Goal: Find specific page/section: Find specific page/section

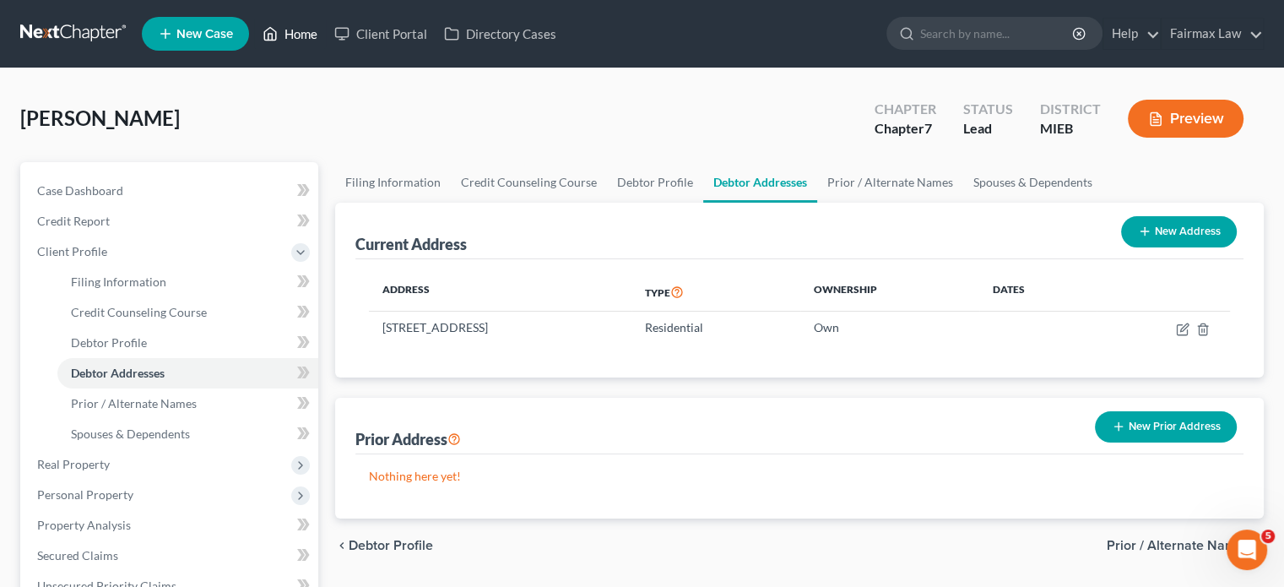
click at [326, 44] on link "Home" at bounding box center [290, 34] width 72 height 30
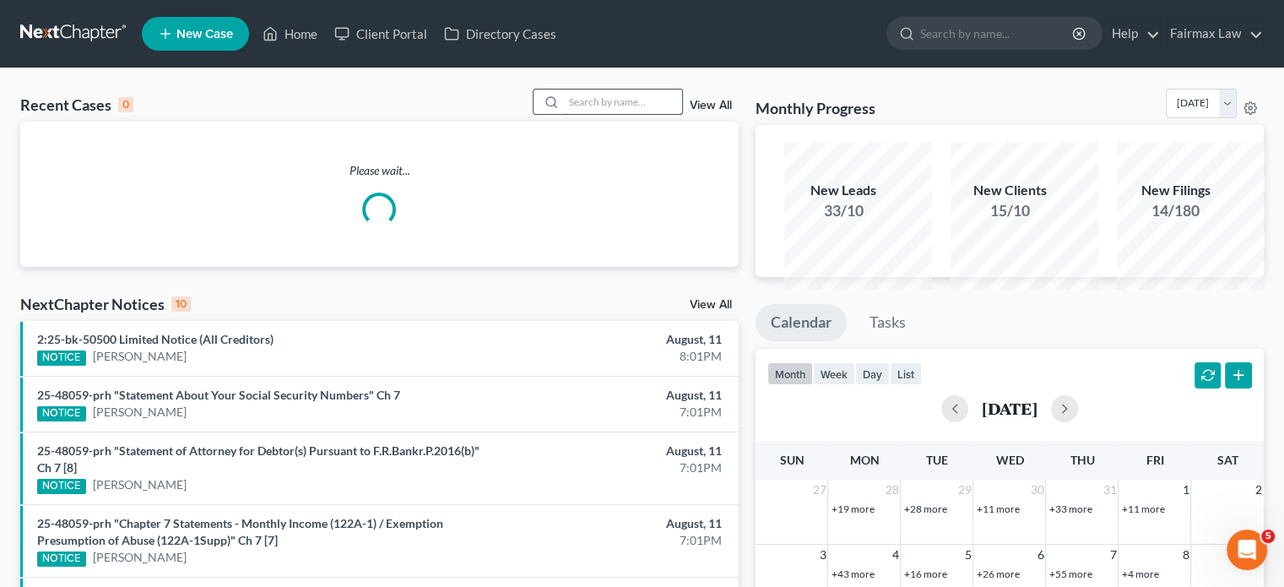
click at [564, 114] on input "search" at bounding box center [623, 101] width 118 height 24
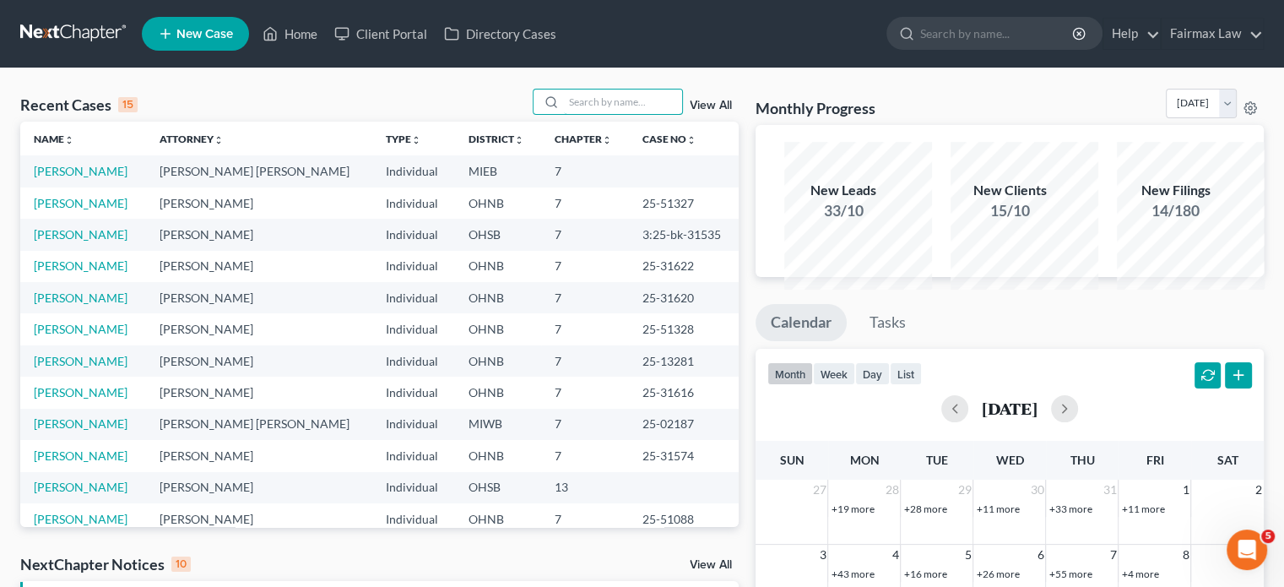
paste input "[PERSON_NAME]"
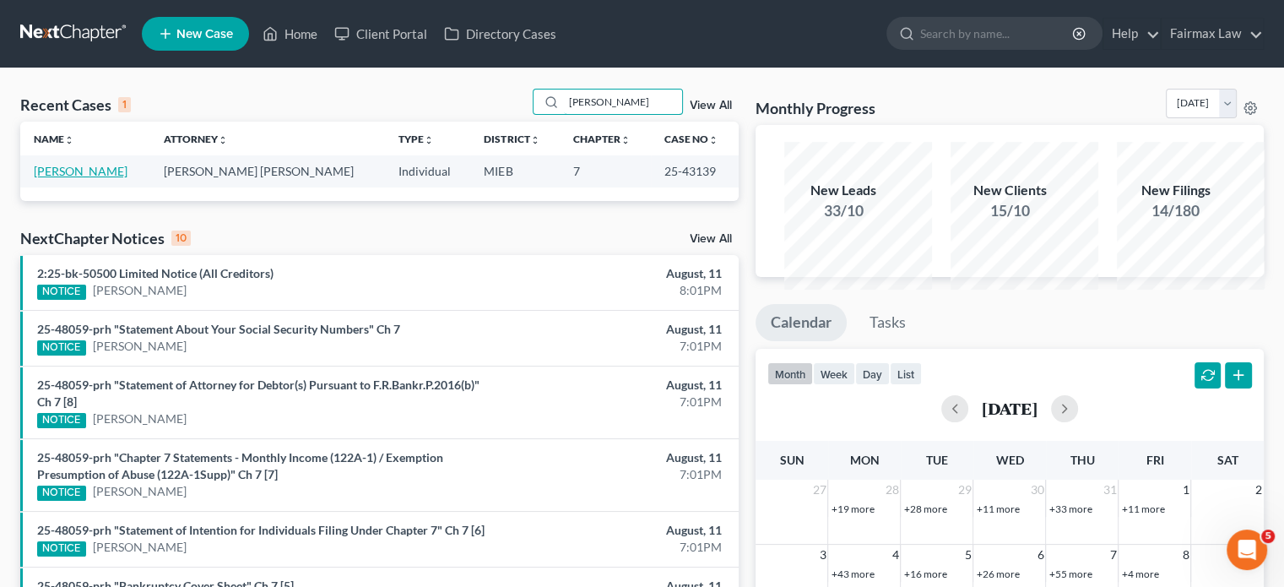
type input "[PERSON_NAME]"
click at [91, 178] on link "[PERSON_NAME]" at bounding box center [81, 171] width 94 height 14
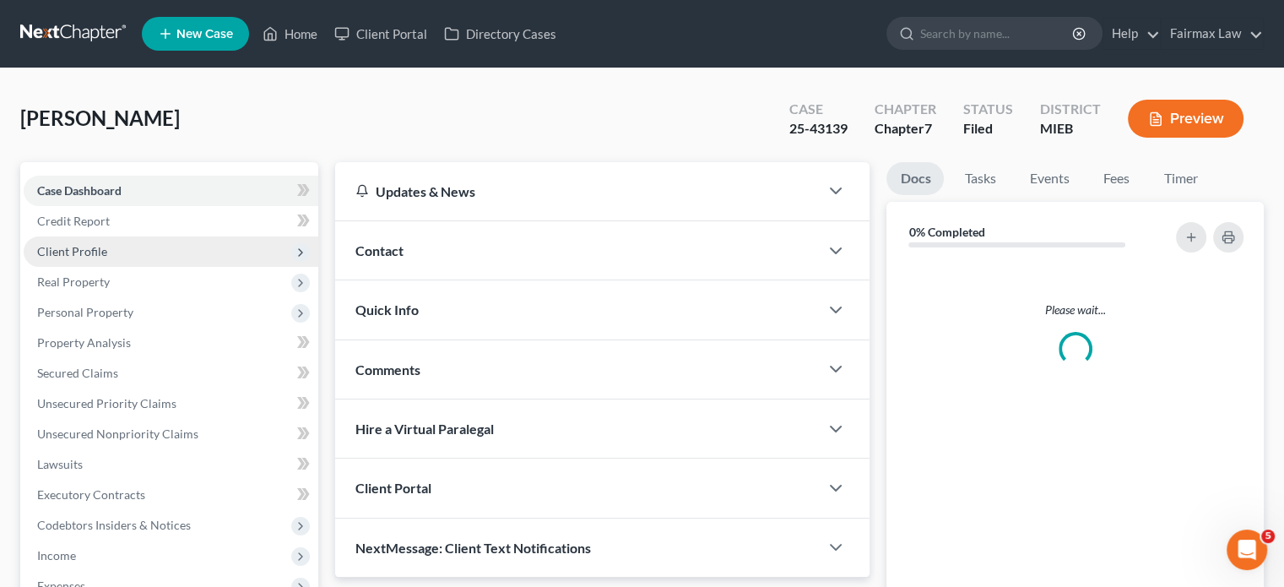
click at [187, 267] on span "Client Profile" at bounding box center [171, 251] width 295 height 30
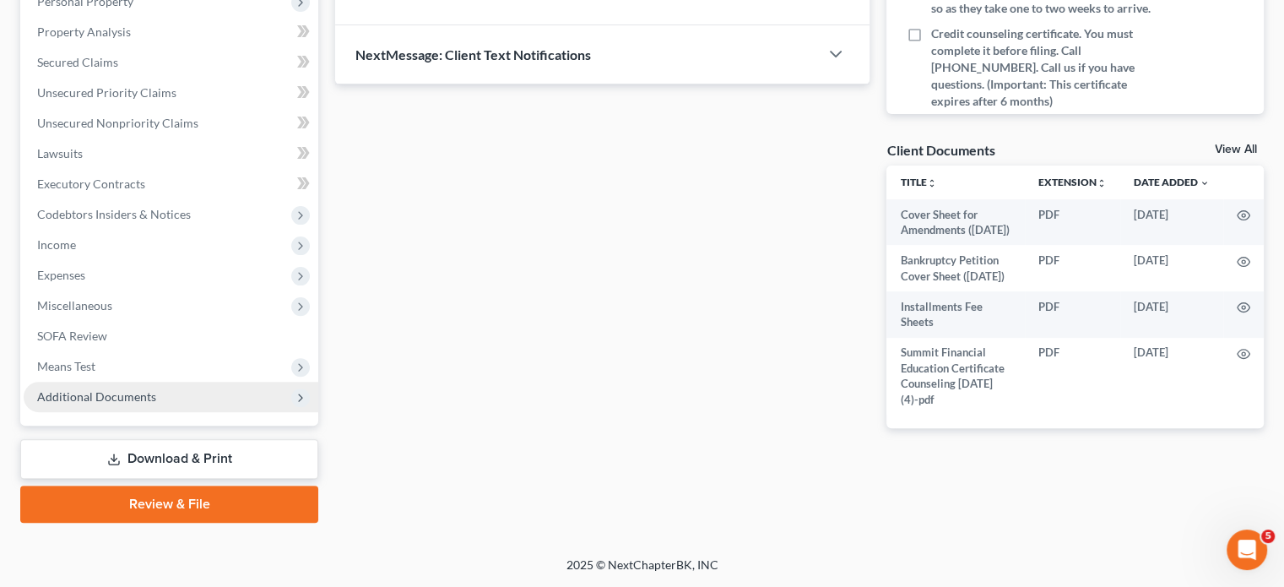
click at [156, 389] on span "Additional Documents" at bounding box center [96, 396] width 119 height 14
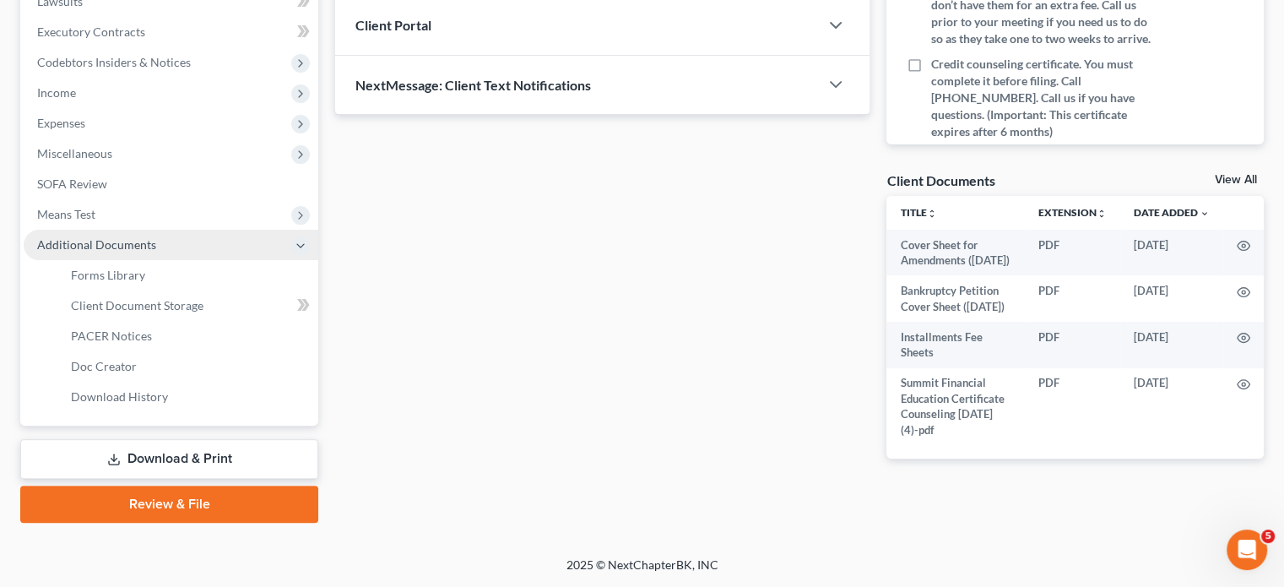
scroll to position [588, 0]
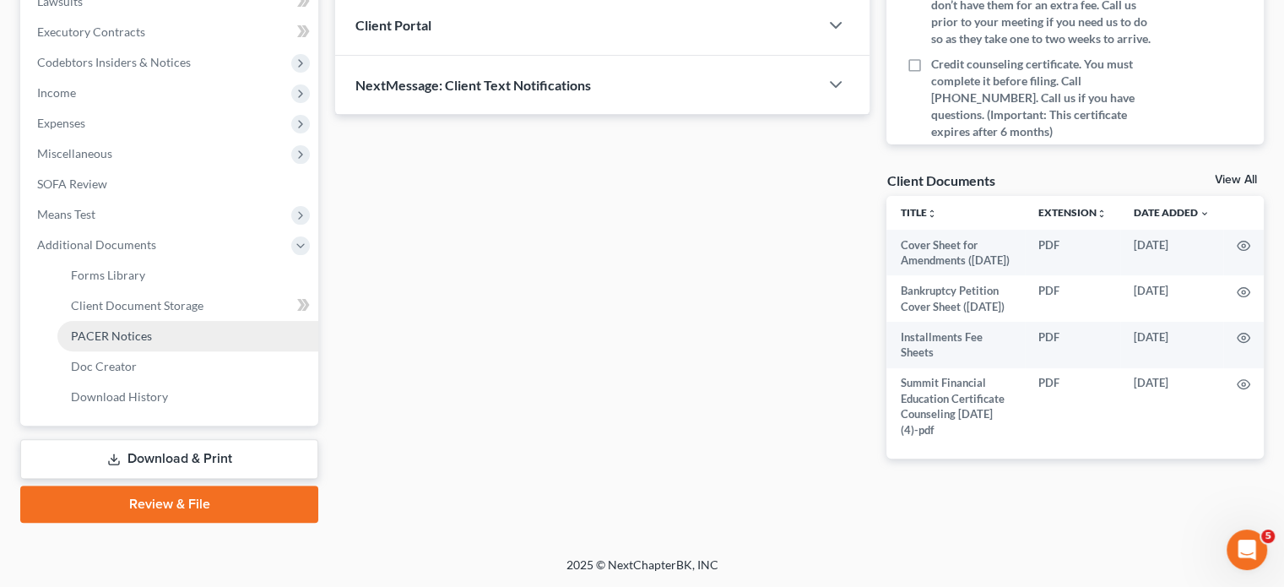
click at [179, 351] on link "PACER Notices" at bounding box center [187, 336] width 261 height 30
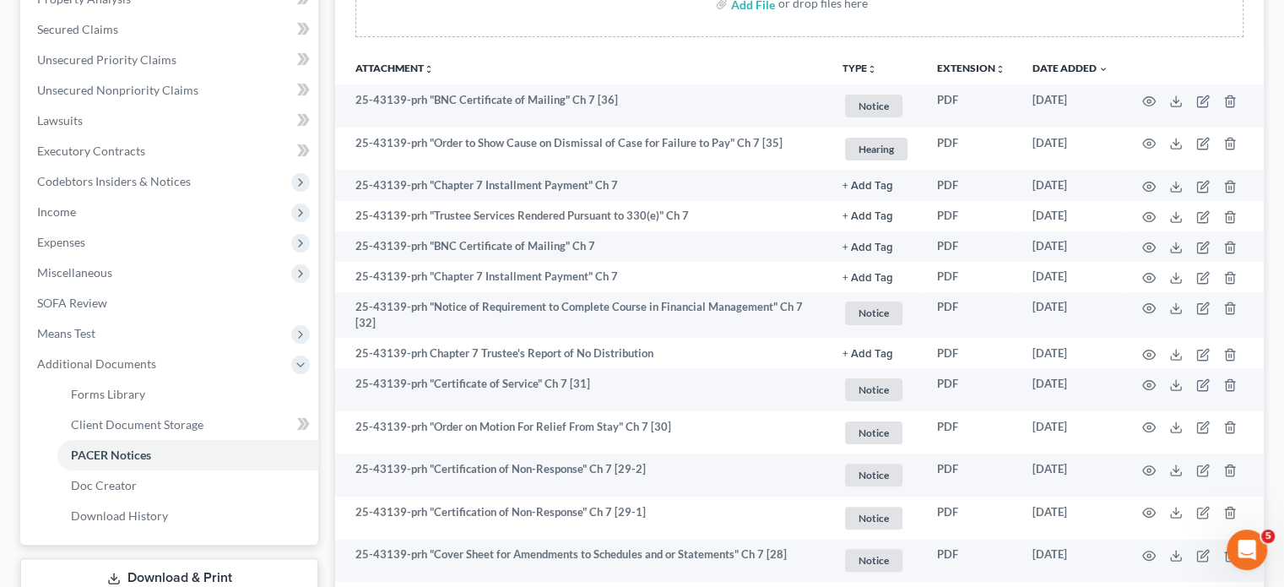
scroll to position [344, 0]
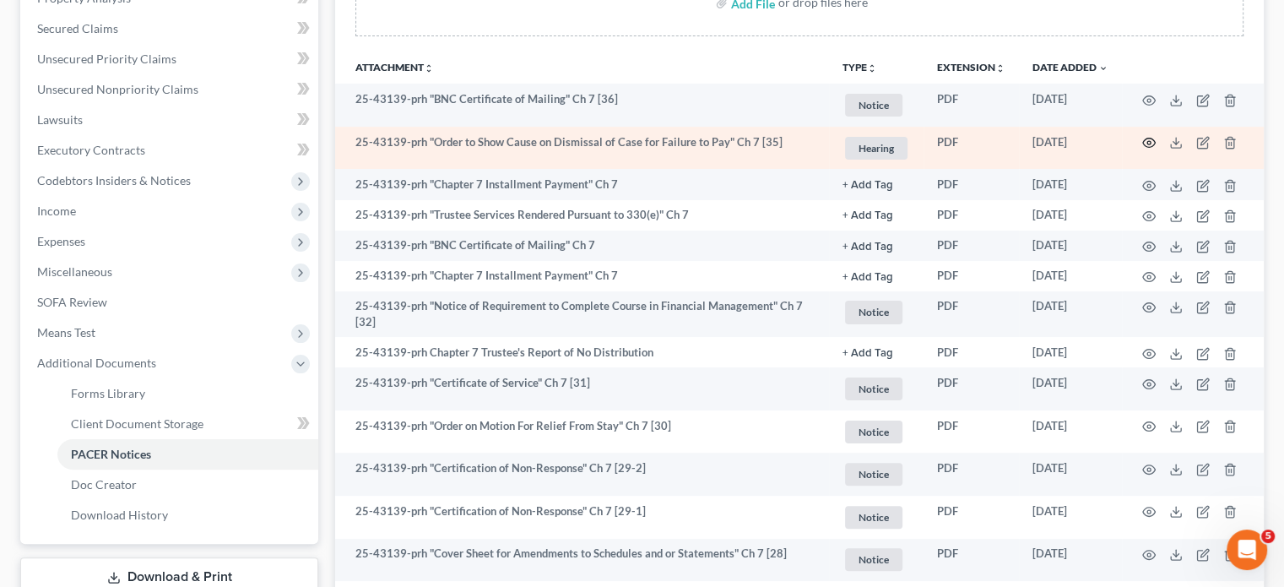
click at [1142, 149] on icon "button" at bounding box center [1149, 143] width 14 height 14
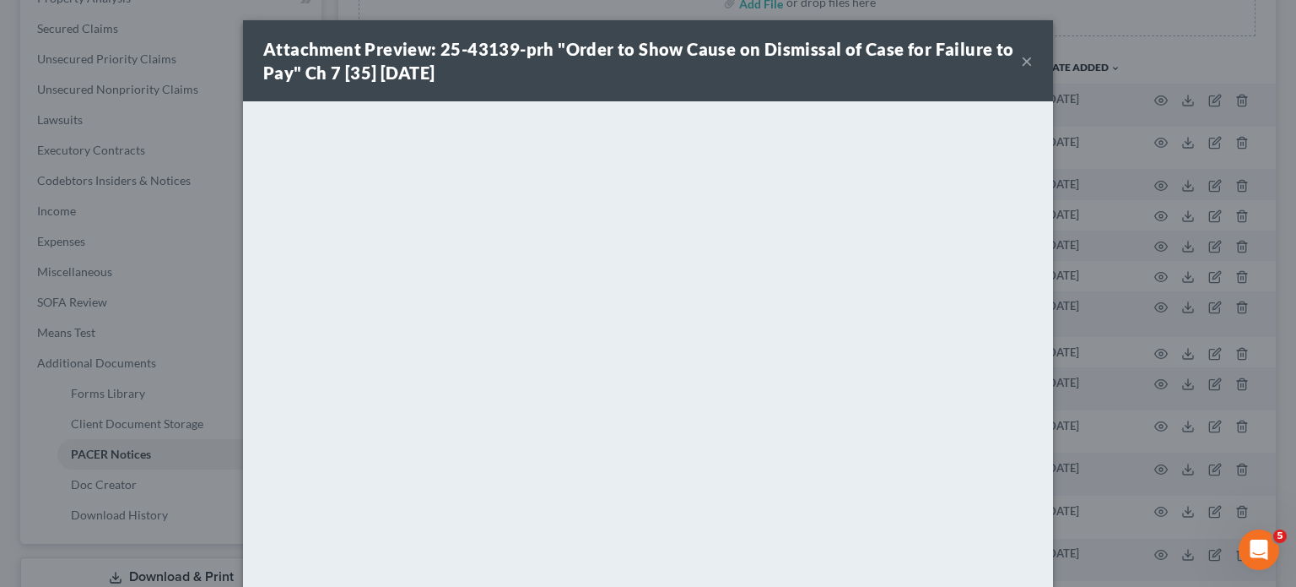
click at [1033, 71] on button "×" at bounding box center [1027, 61] width 12 height 20
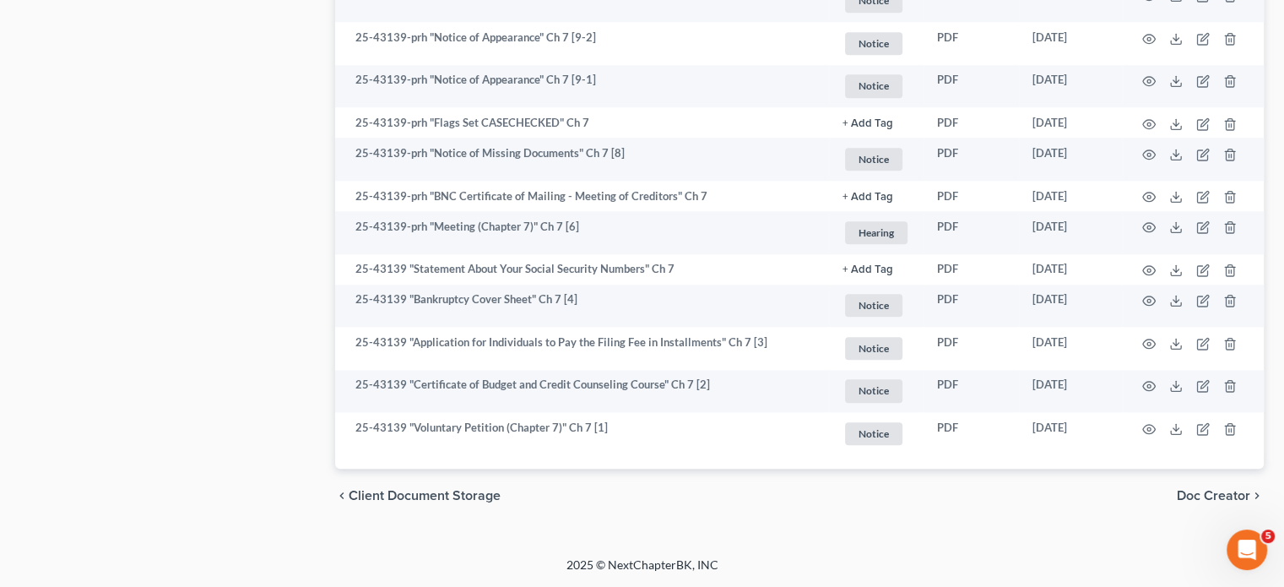
scroll to position [2620, 0]
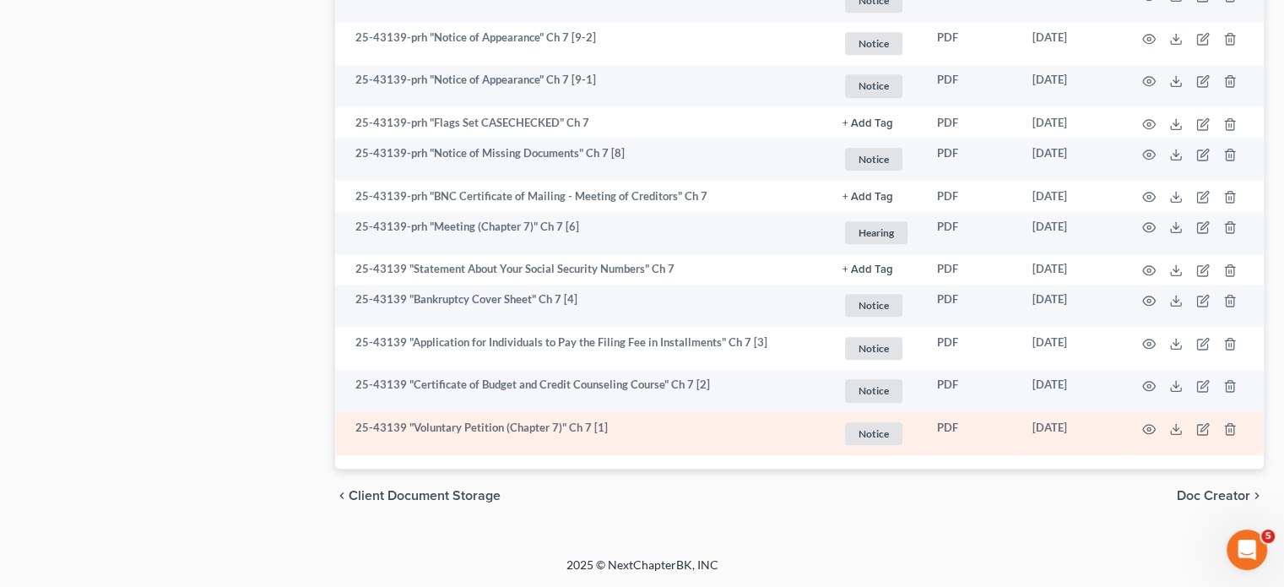
drag, startPoint x: 1067, startPoint y: 389, endPoint x: 987, endPoint y: 393, distance: 79.4
click at [1019, 412] on td "[DATE]" at bounding box center [1070, 433] width 103 height 43
copy td "[DATE]"
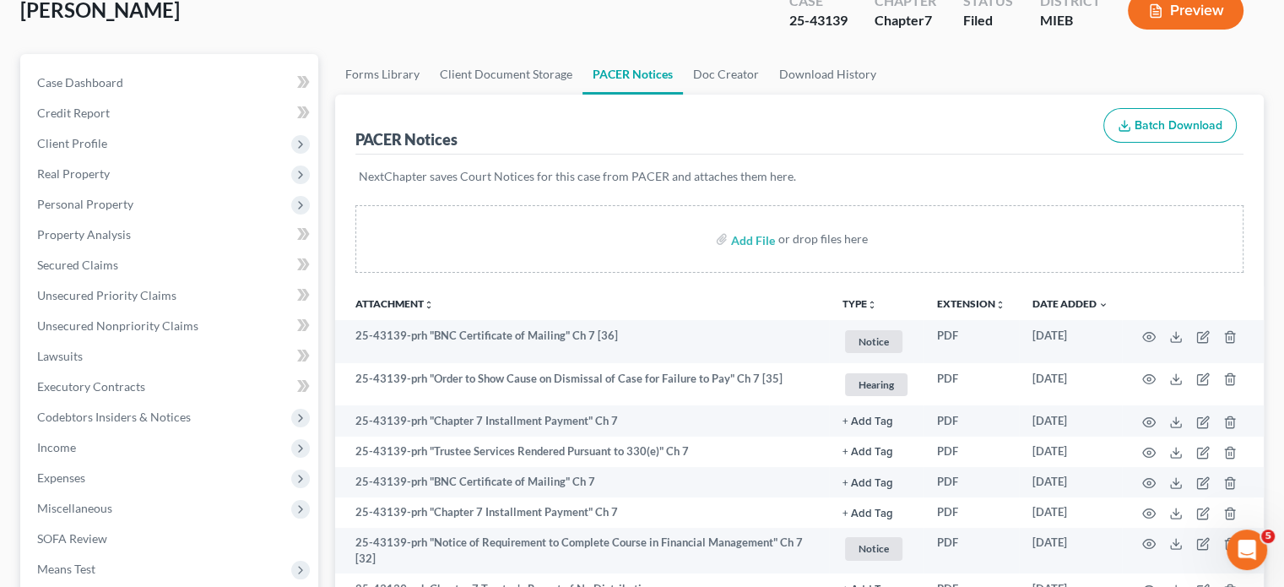
scroll to position [0, 0]
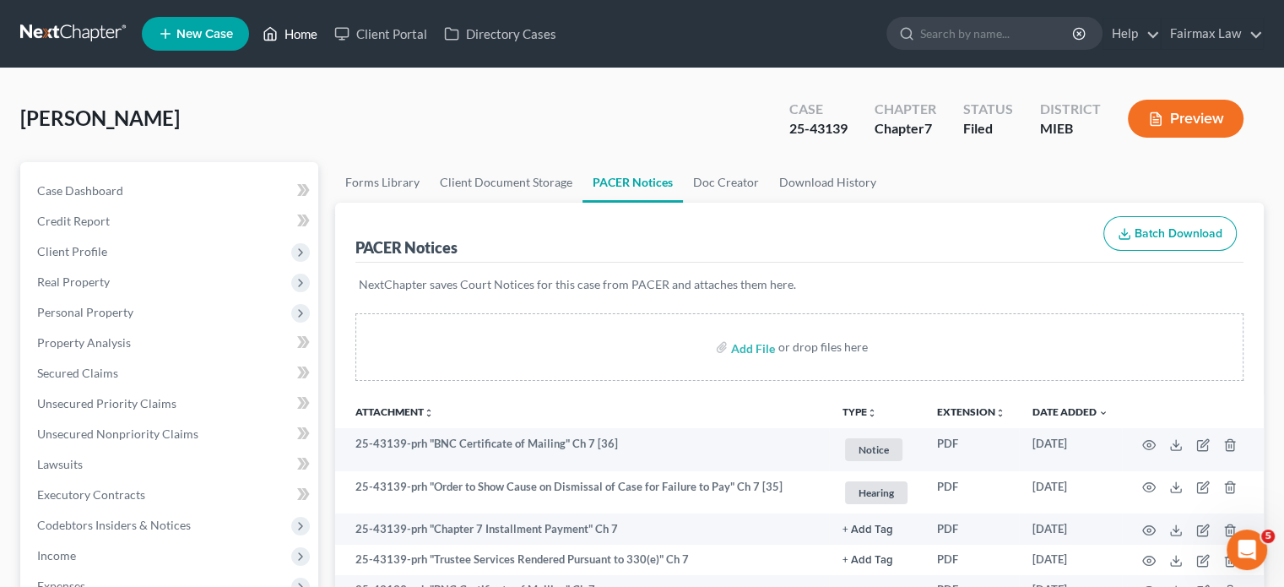
click at [326, 26] on link "Home" at bounding box center [290, 34] width 72 height 30
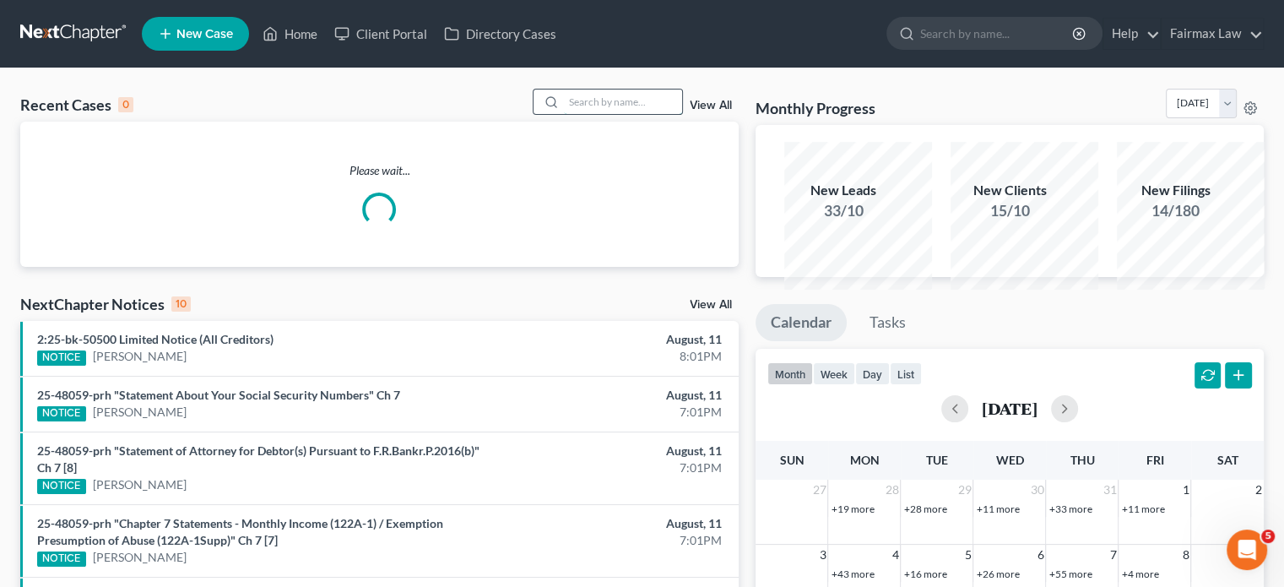
click at [564, 112] on input "search" at bounding box center [623, 101] width 118 height 24
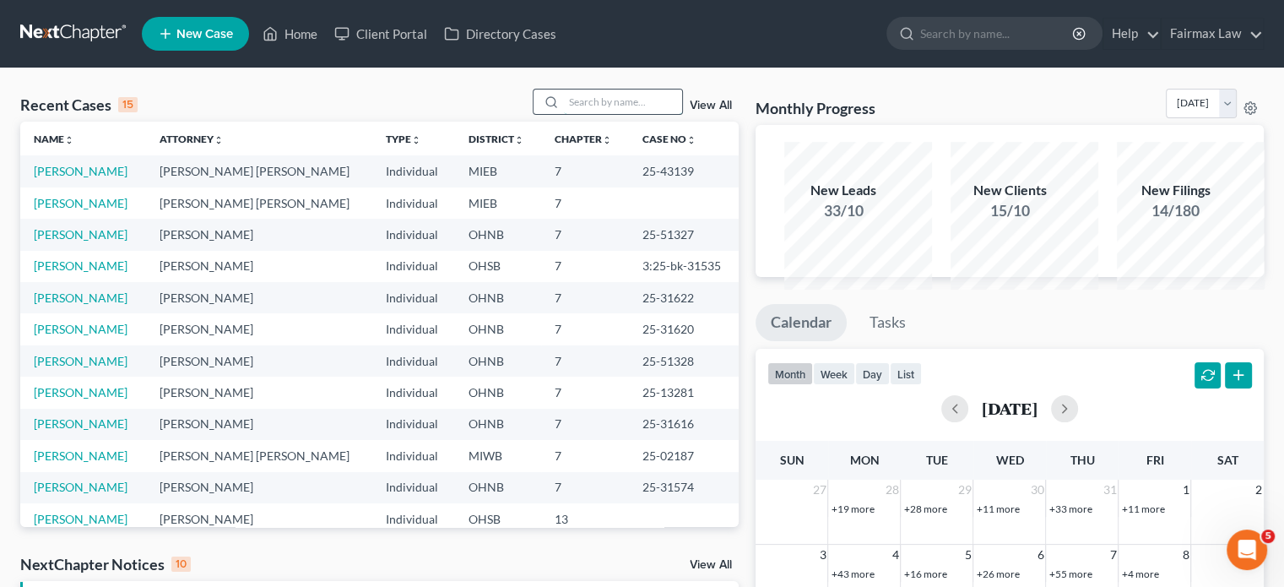
paste input "[PERSON_NAME]"
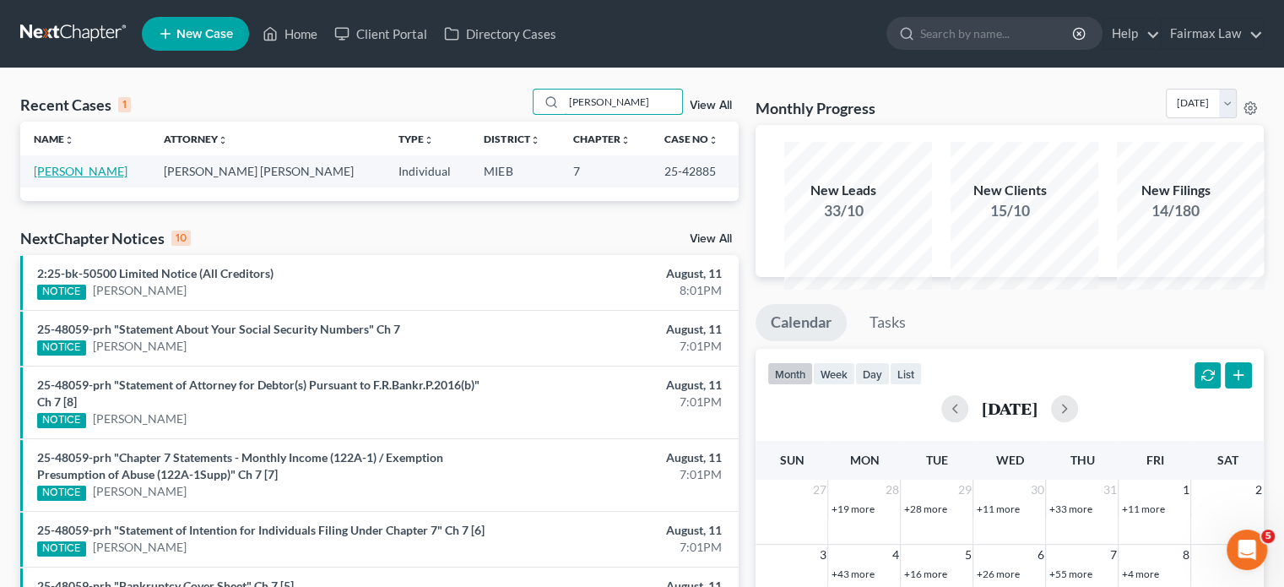
type input "[PERSON_NAME]"
click at [127, 178] on link "[PERSON_NAME]" at bounding box center [81, 171] width 94 height 14
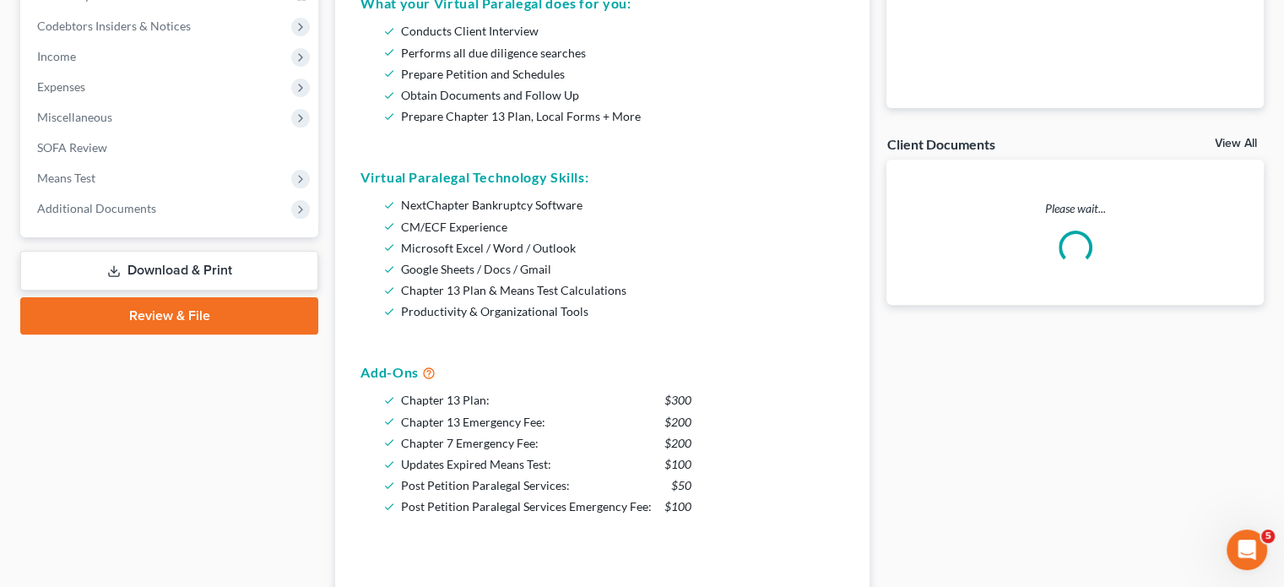
scroll to position [500, 0]
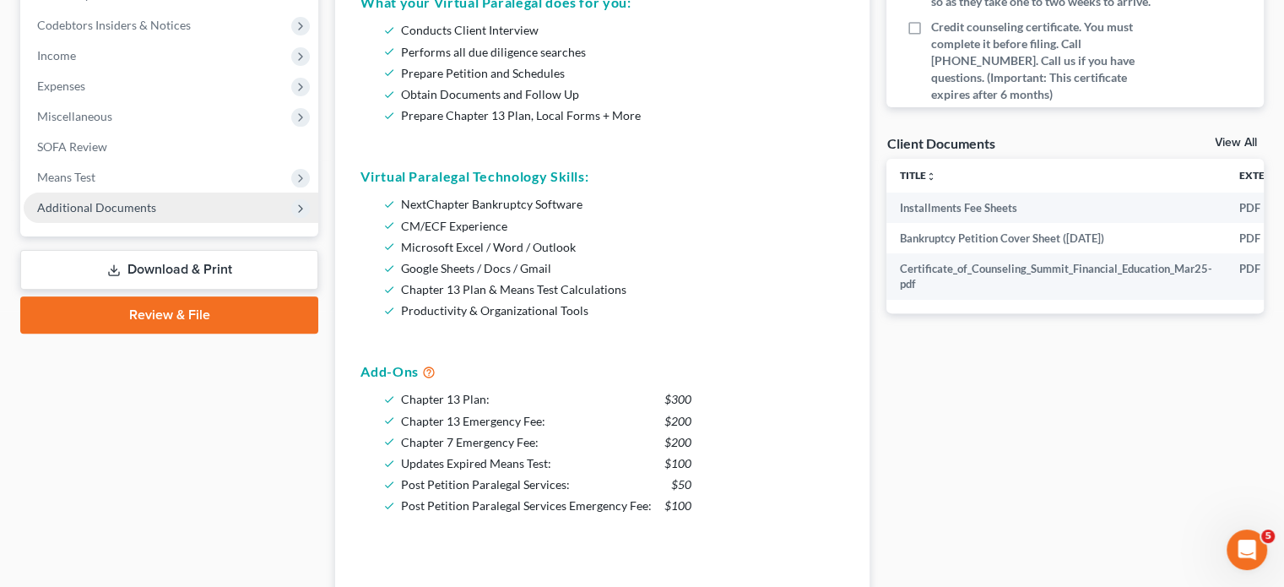
click at [146, 214] on span "Additional Documents" at bounding box center [96, 207] width 119 height 14
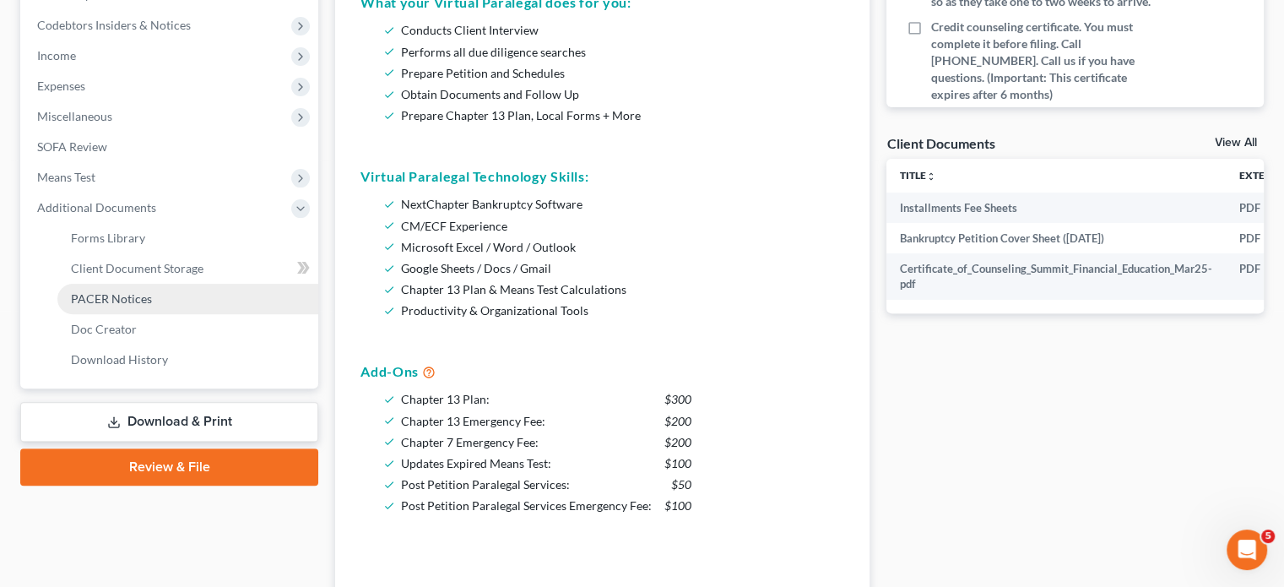
click at [179, 314] on link "PACER Notices" at bounding box center [187, 299] width 261 height 30
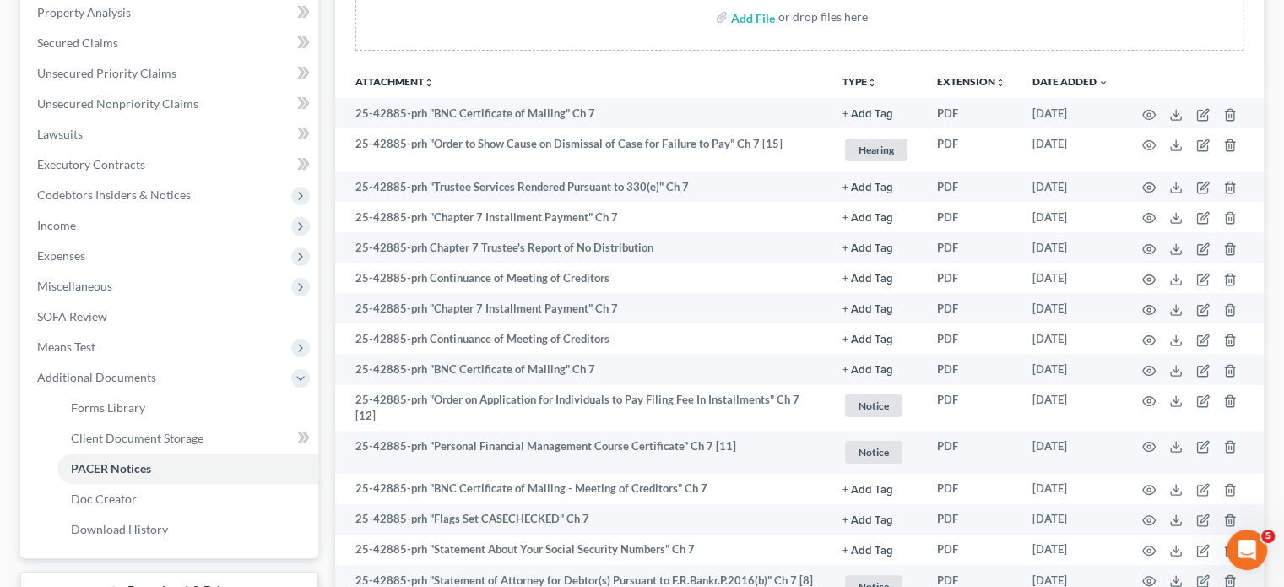
scroll to position [331, 0]
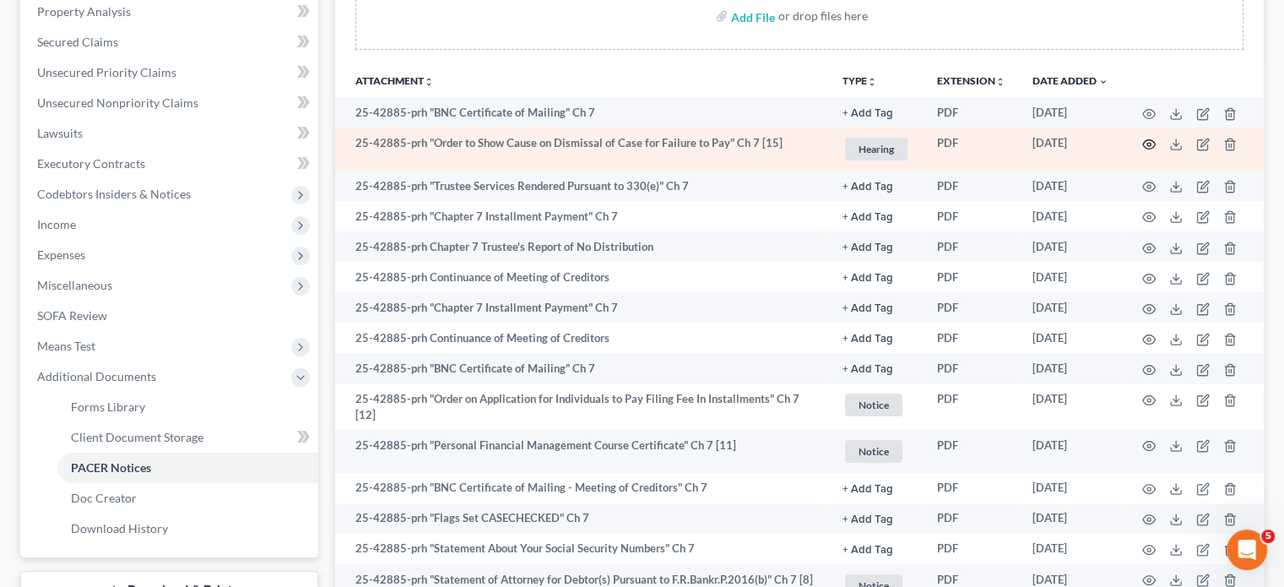
click at [1142, 151] on icon "button" at bounding box center [1149, 145] width 14 height 14
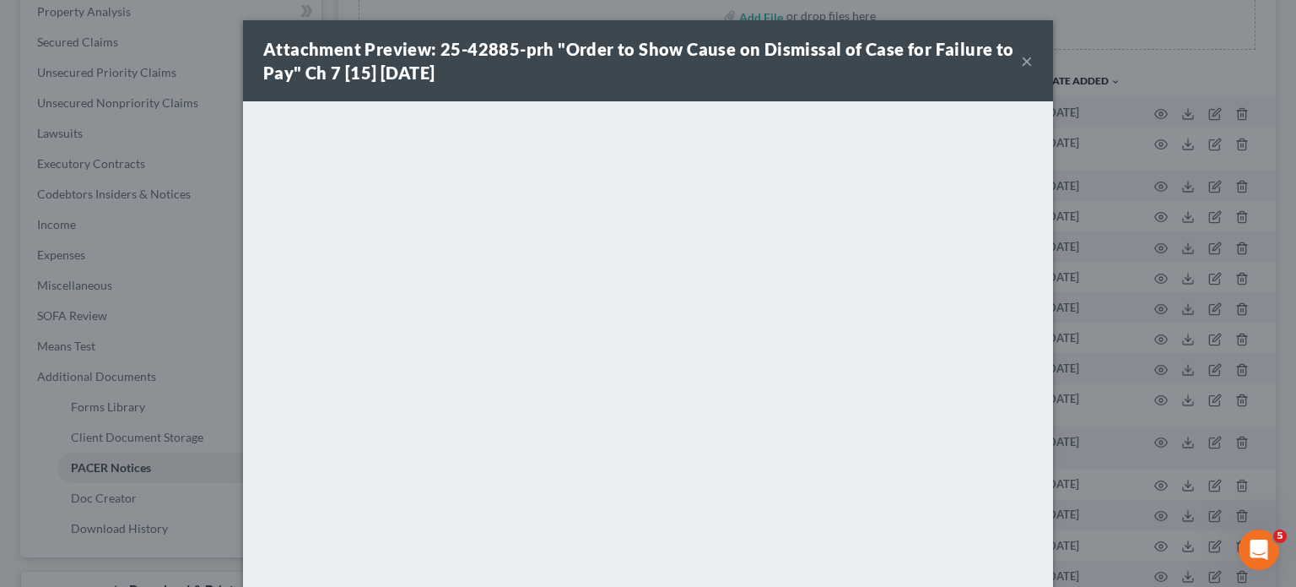
click at [1033, 71] on button "×" at bounding box center [1027, 61] width 12 height 20
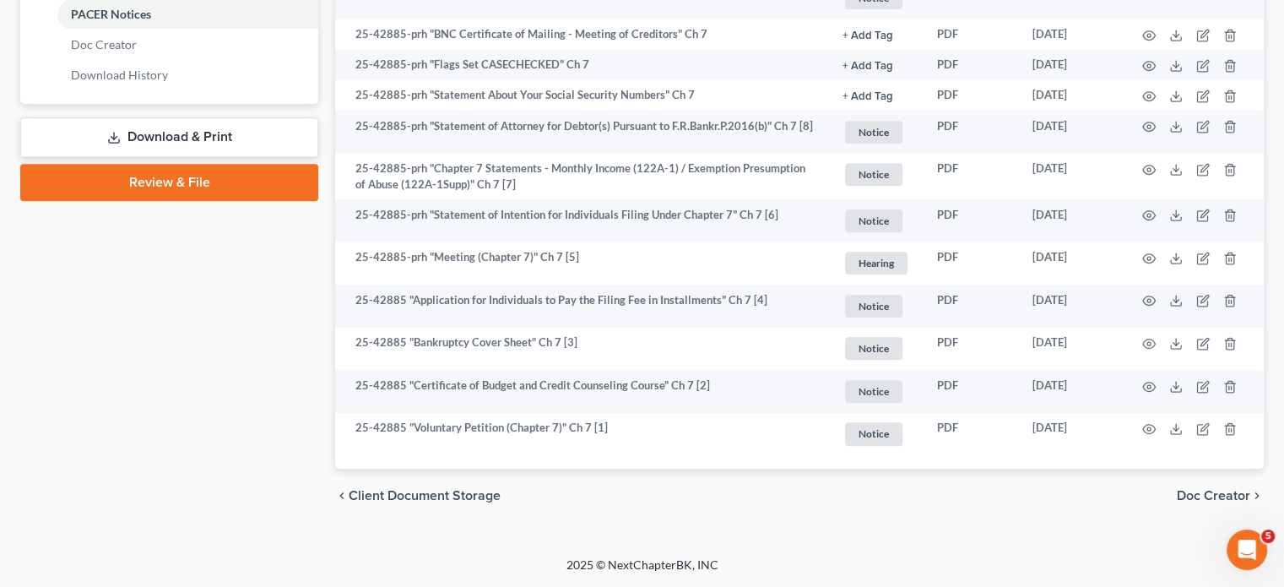
scroll to position [1232, 0]
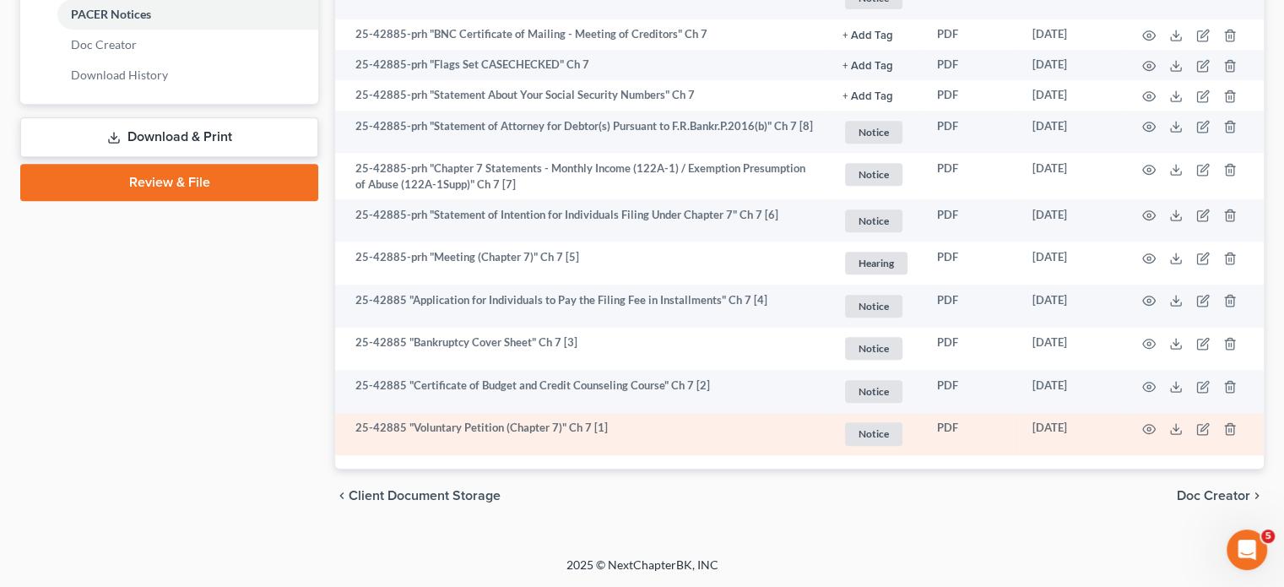
drag, startPoint x: 1065, startPoint y: 387, endPoint x: 976, endPoint y: 393, distance: 89.6
click at [1019, 413] on td "[DATE]" at bounding box center [1070, 434] width 103 height 43
copy td "[DATE]"
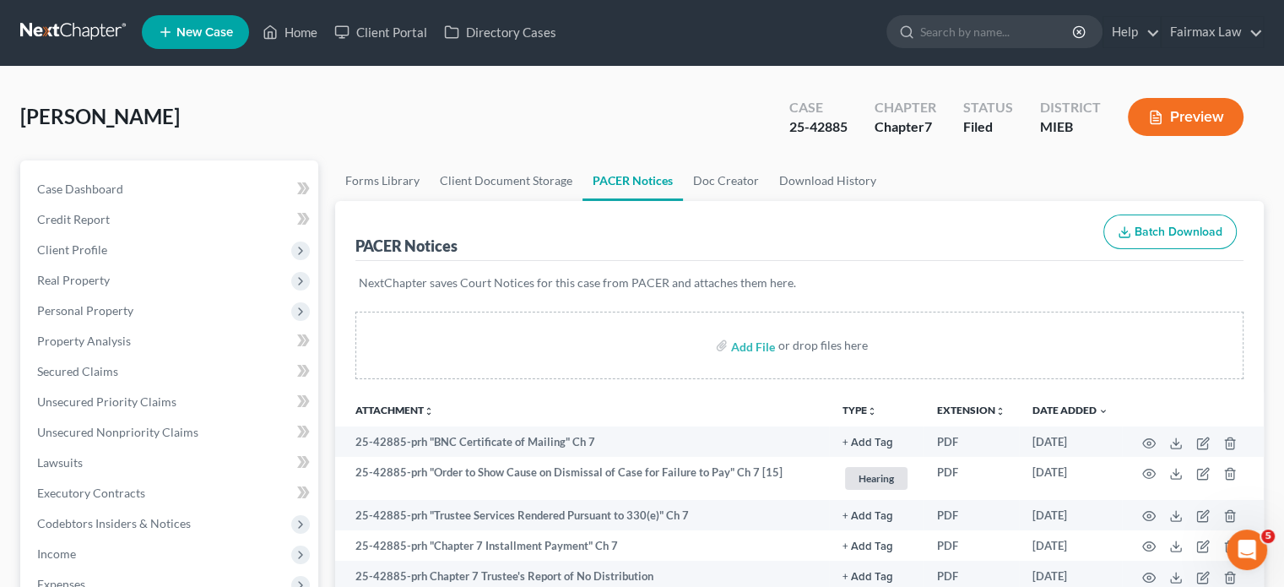
scroll to position [0, 0]
